Goal: Information Seeking & Learning: Learn about a topic

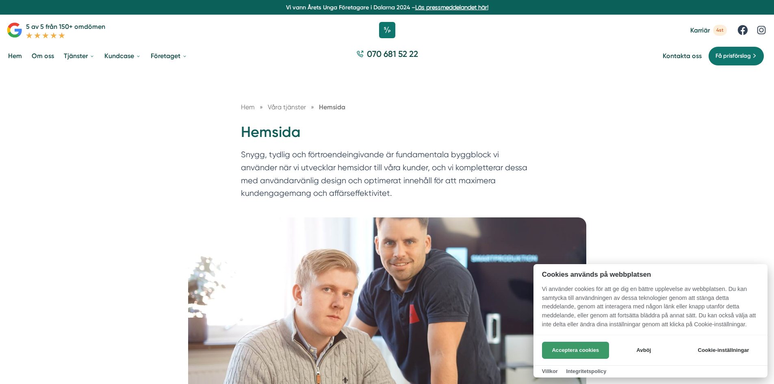
click at [576, 351] on button "Acceptera cookies" at bounding box center [575, 350] width 67 height 17
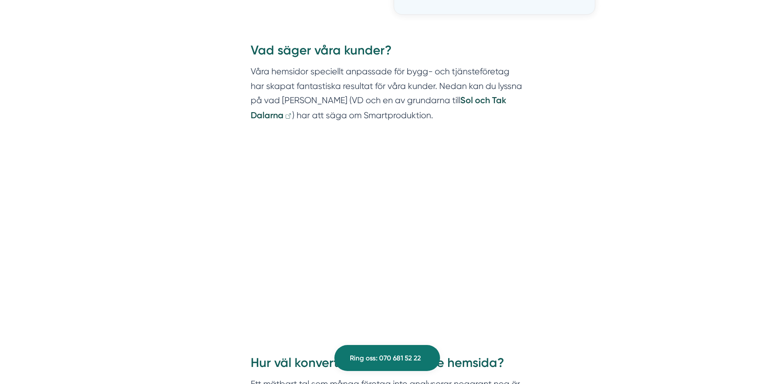
scroll to position [1301, 0]
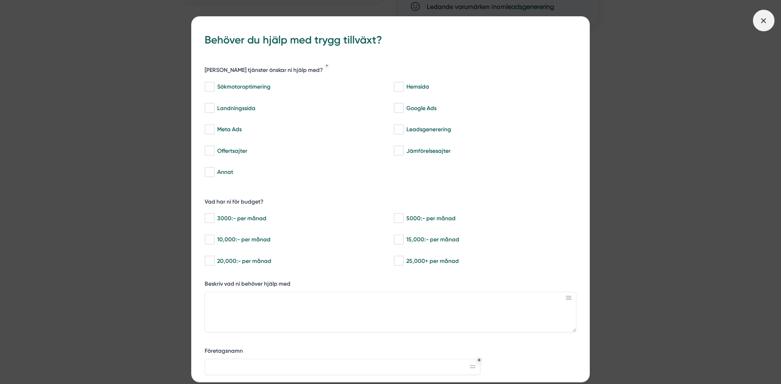
click at [762, 18] on icon at bounding box center [763, 20] width 9 height 9
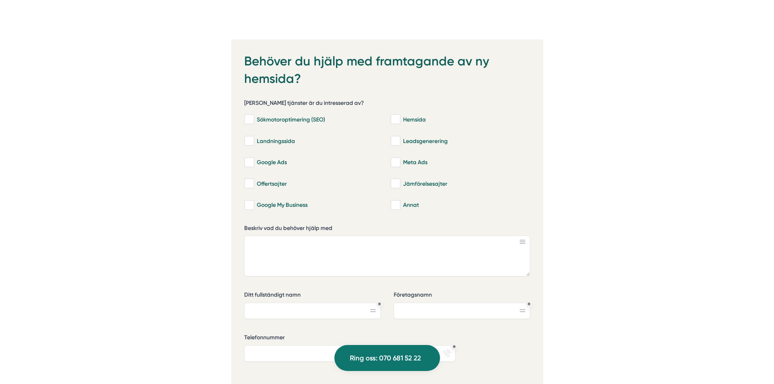
scroll to position [2277, 0]
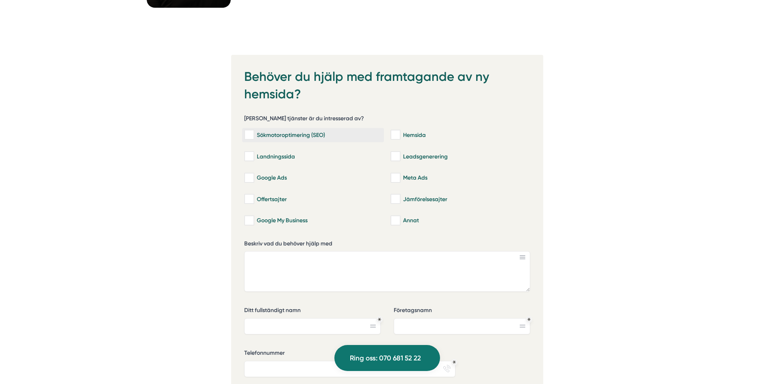
click at [252, 135] on input "Sökmotoroptimering (SEO)" at bounding box center [248, 135] width 9 height 8
checkbox input "true"
click at [250, 159] on input "Landningssida" at bounding box center [248, 156] width 9 height 8
checkbox input "true"
click at [394, 136] on input "Hemsida" at bounding box center [395, 135] width 9 height 8
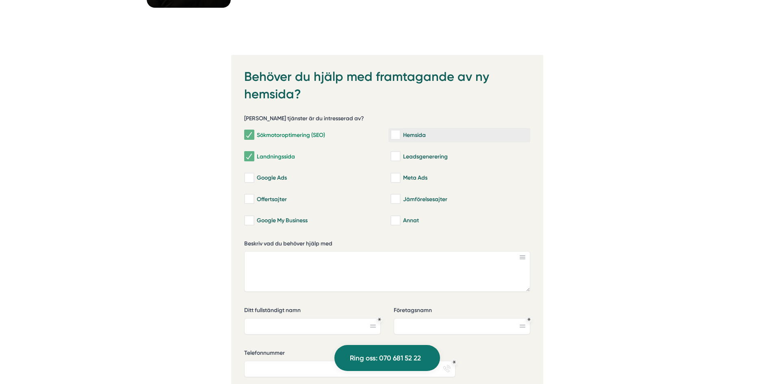
checkbox input "true"
drag, startPoint x: 402, startPoint y: 159, endPoint x: 422, endPoint y: 154, distance: 20.6
click at [407, 157] on div "Leadsgenerering" at bounding box center [460, 156] width 138 height 8
click at [400, 157] on input "Leadsgenerering" at bounding box center [395, 156] width 9 height 8
checkbox input "true"
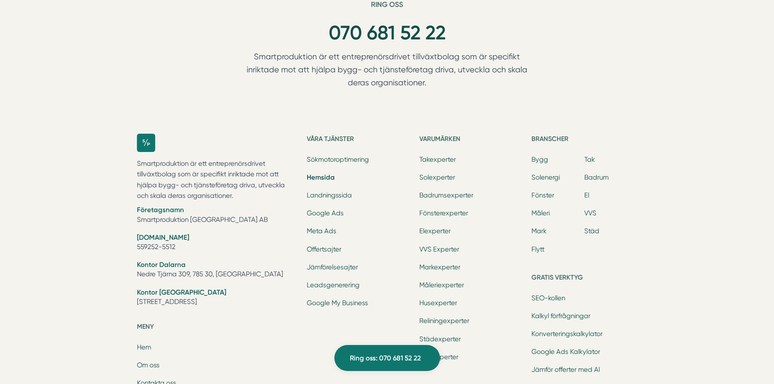
scroll to position [2842, 0]
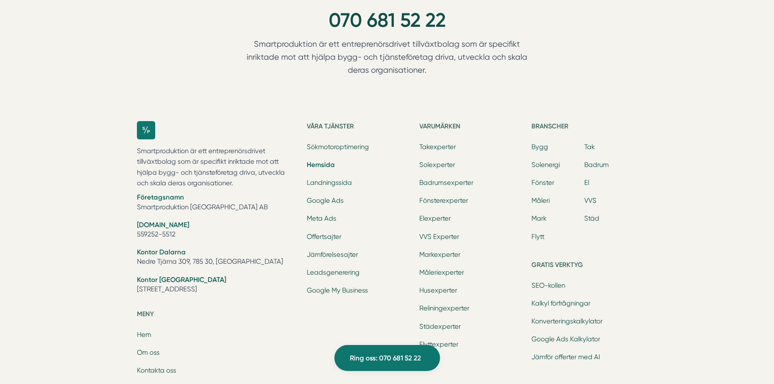
click at [325, 165] on link "Hemsida" at bounding box center [321, 165] width 28 height 8
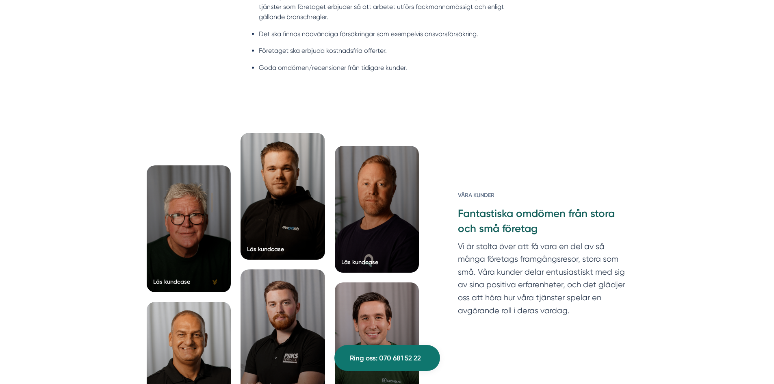
scroll to position [1057, 0]
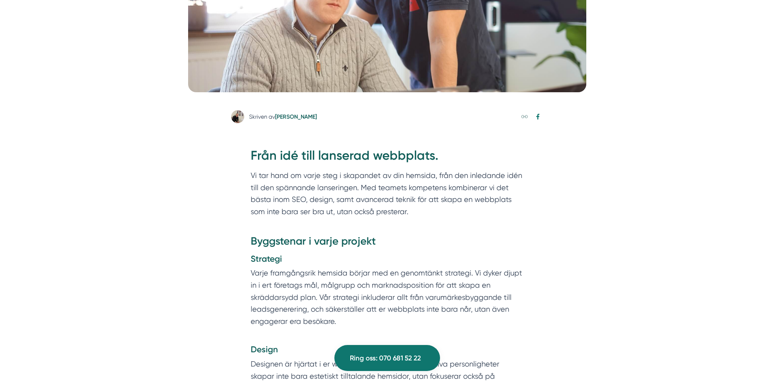
scroll to position [285, 0]
